Goal: Navigation & Orientation: Understand site structure

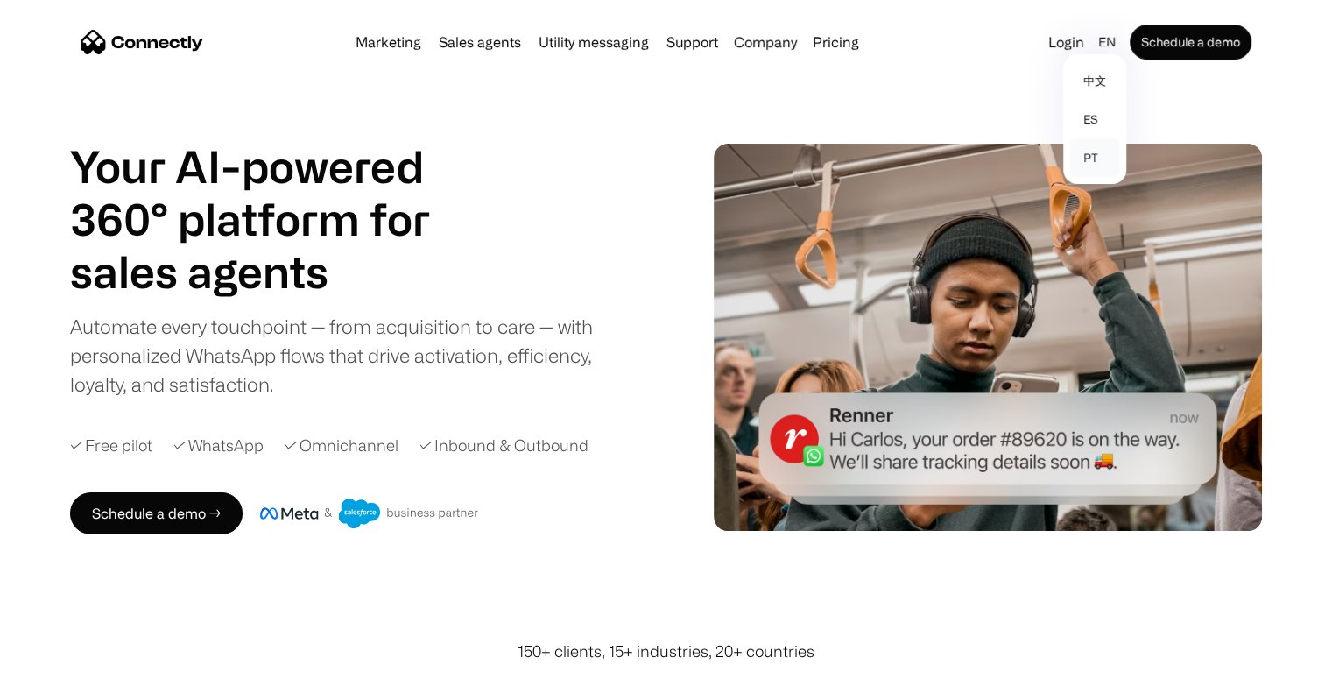
click at [1095, 153] on link "pt" at bounding box center [1094, 157] width 49 height 39
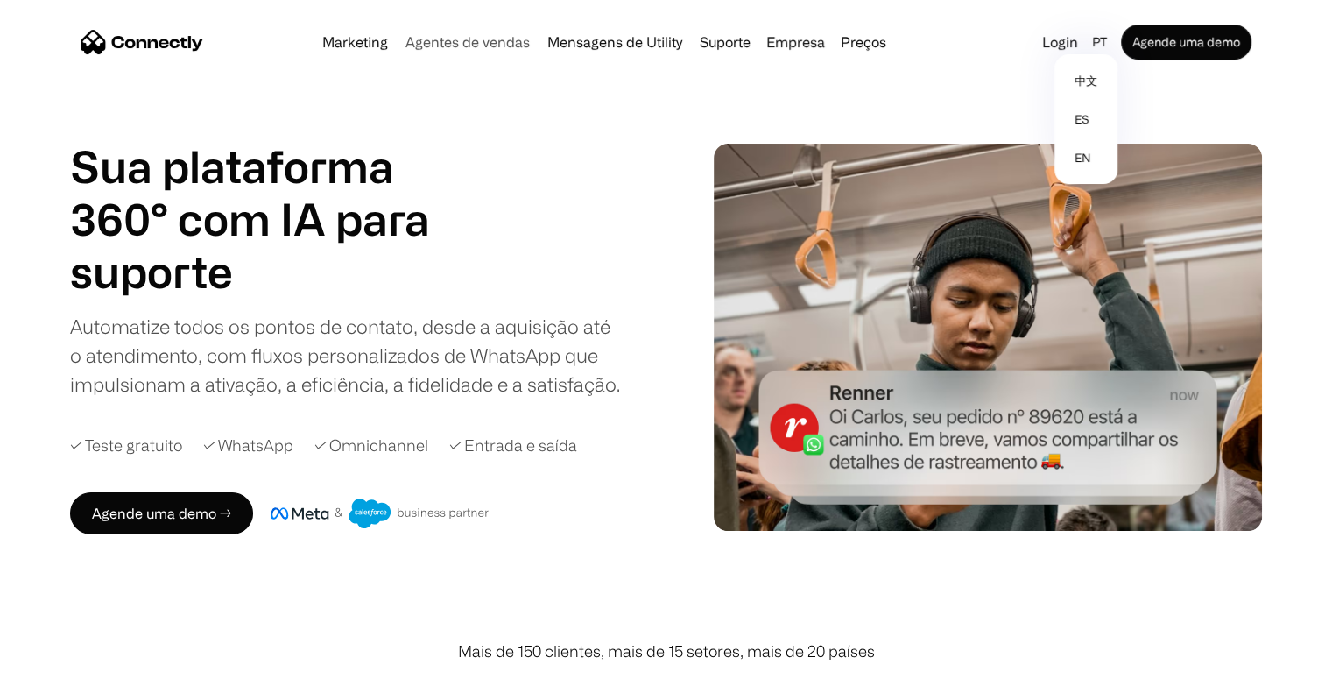
click at [467, 41] on link "Agentes de vendas" at bounding box center [467, 42] width 138 height 14
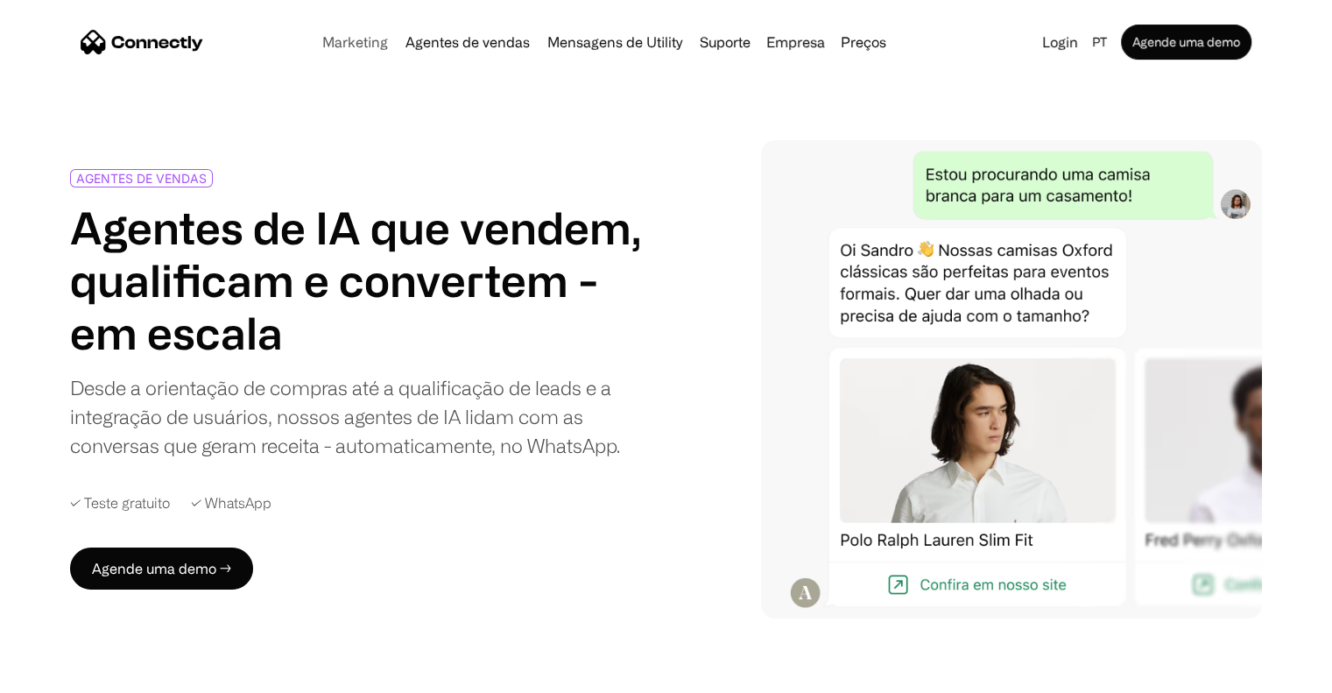
click at [355, 40] on link "Marketing" at bounding box center [355, 42] width 80 height 14
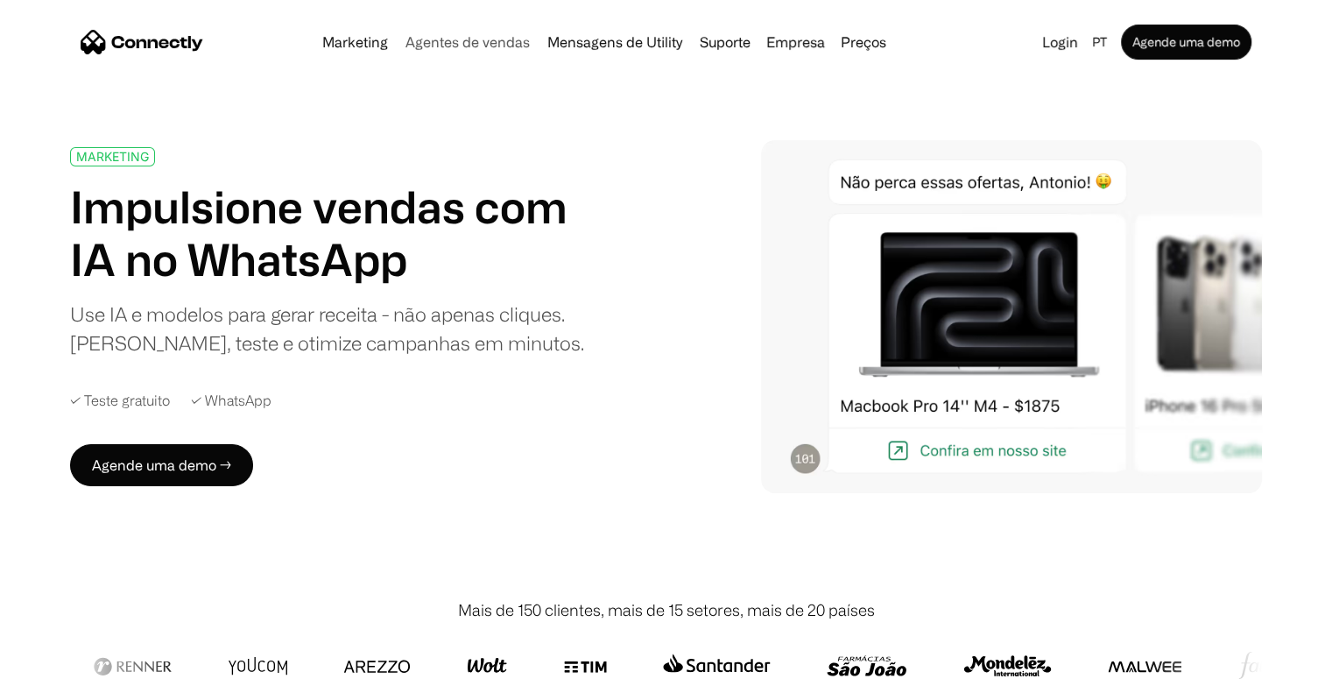
click at [447, 45] on link "Agentes de vendas" at bounding box center [467, 42] width 138 height 14
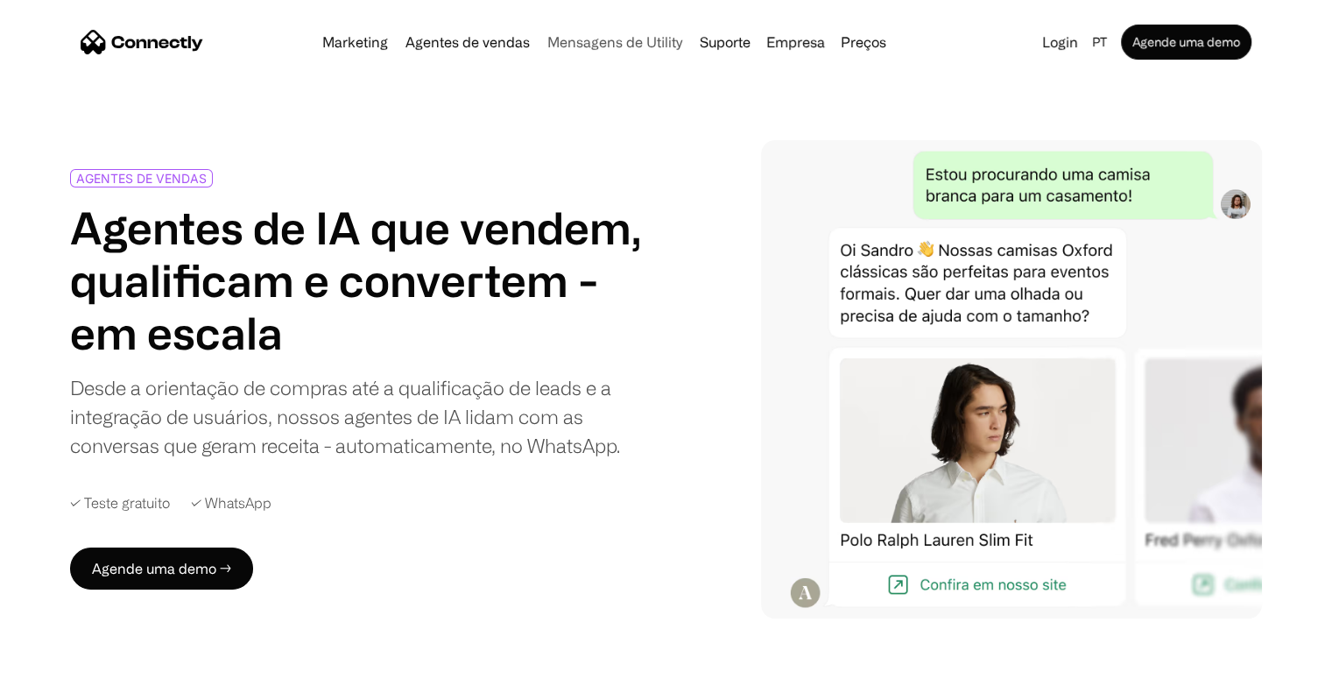
click at [625, 43] on link "Mensagens de Utility" at bounding box center [614, 42] width 149 height 14
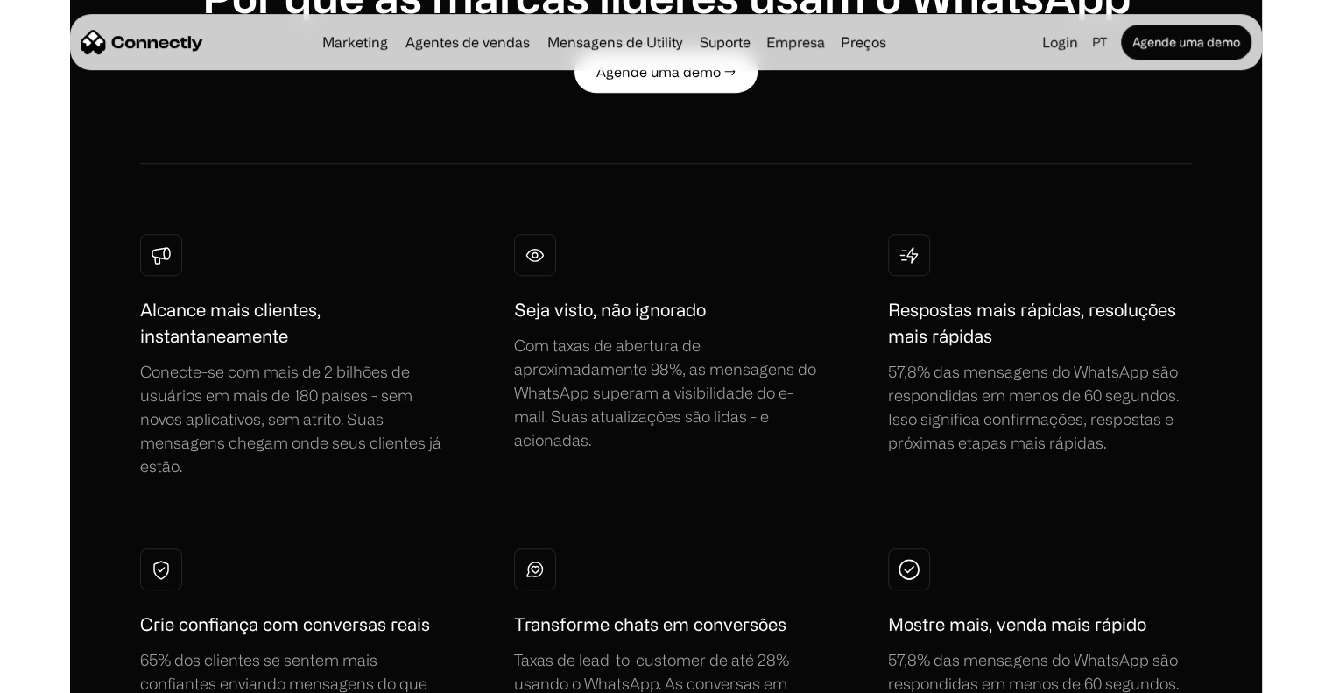
scroll to position [701, 0]
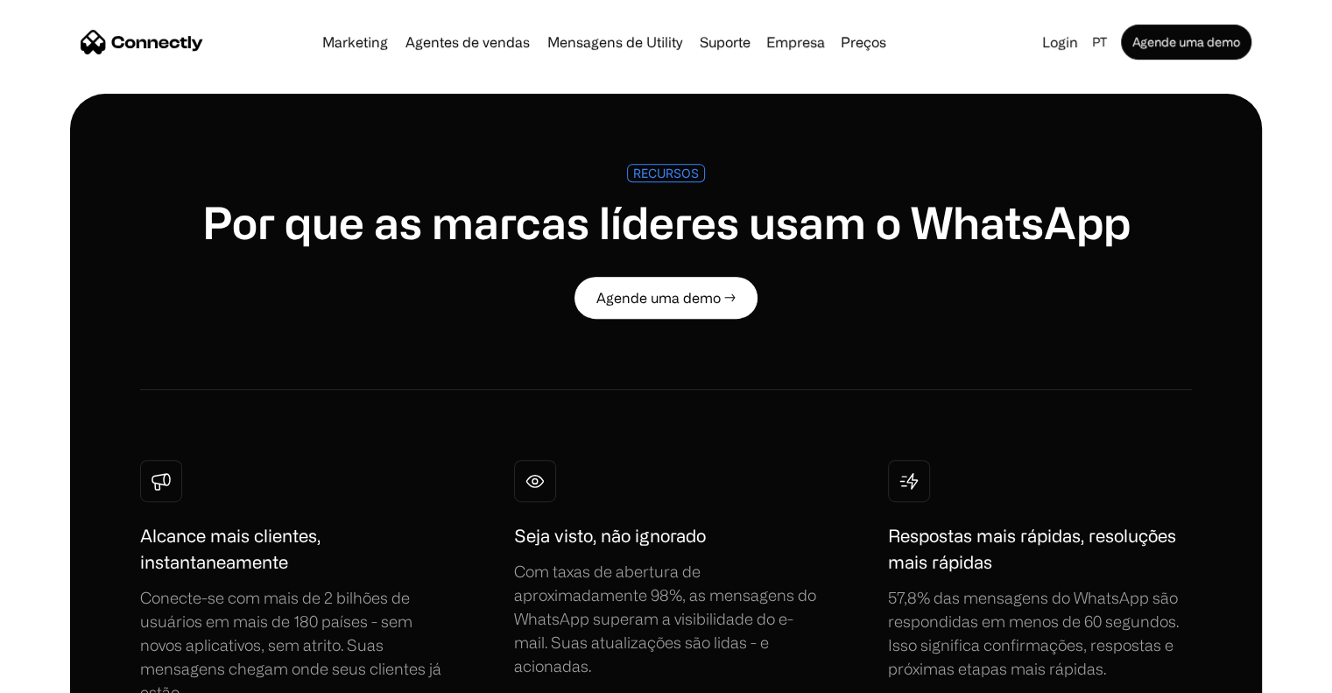
click at [173, 44] on img "home" at bounding box center [142, 42] width 123 height 25
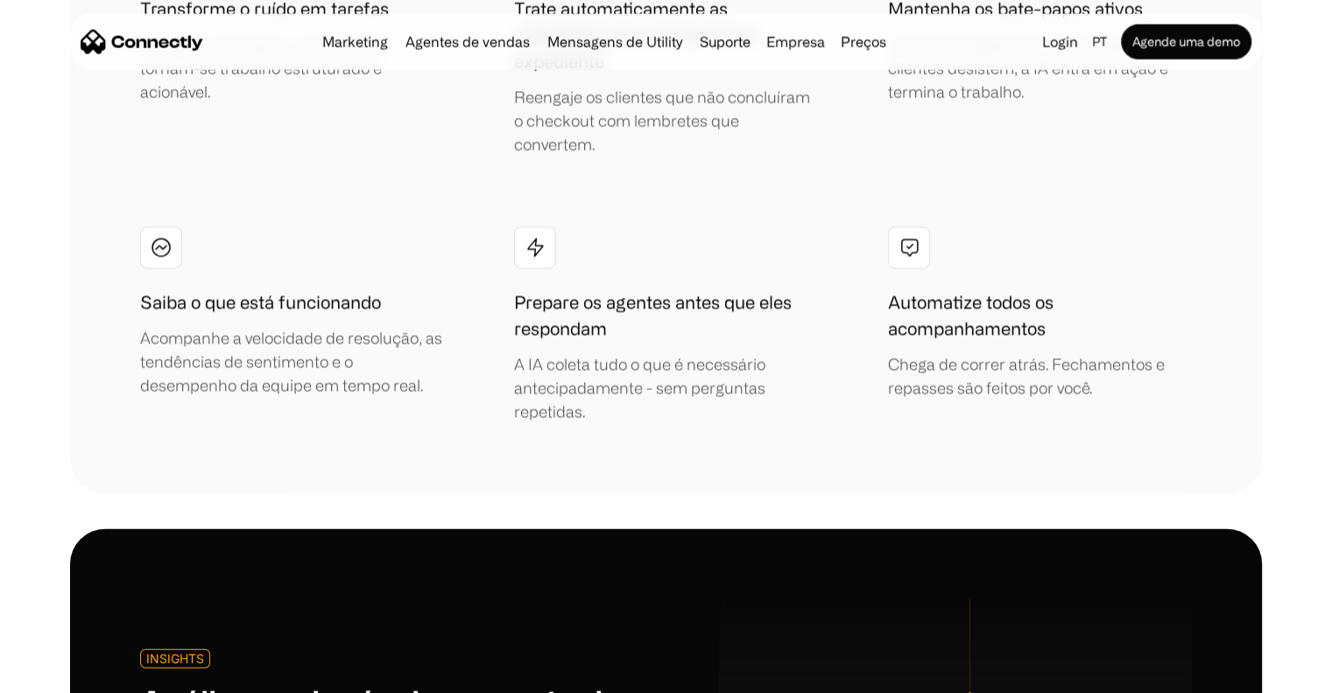
scroll to position [3940, 0]
